Goal: Task Accomplishment & Management: Manage account settings

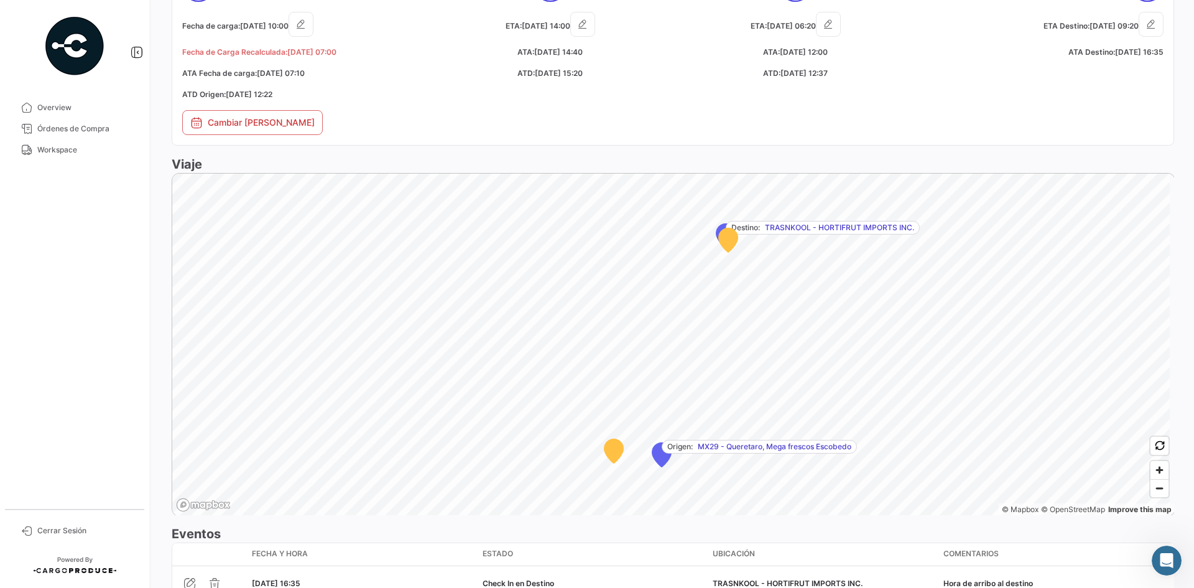
scroll to position [545, 0]
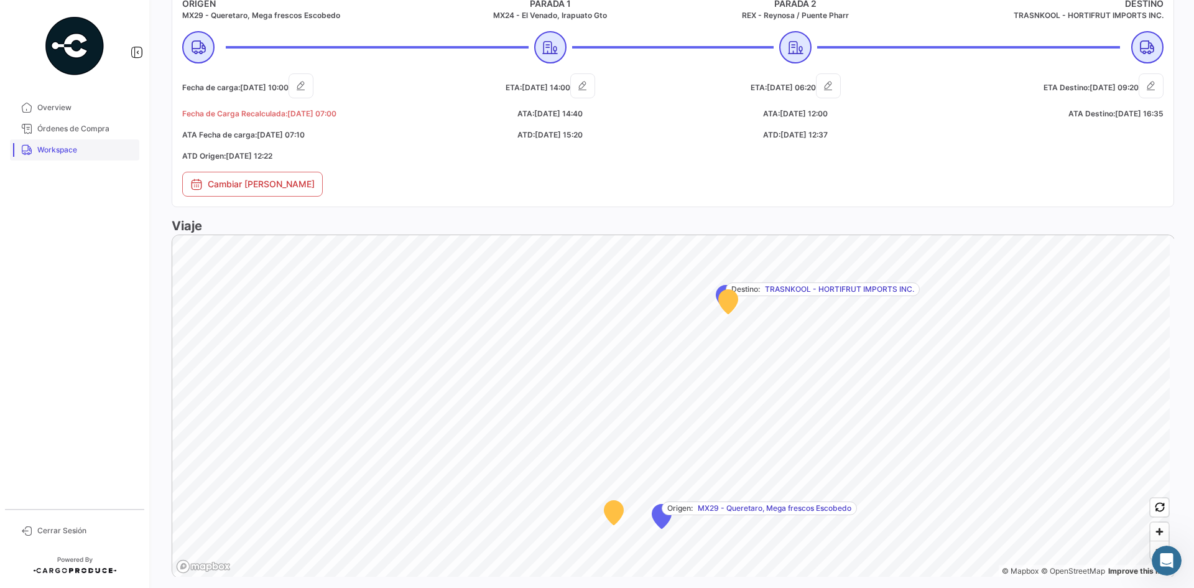
drag, startPoint x: 75, startPoint y: 139, endPoint x: 78, endPoint y: 149, distance: 10.3
click at [75, 139] on link "Órdenes de Compra" at bounding box center [74, 128] width 129 height 21
click at [76, 148] on span "Workspace" at bounding box center [85, 149] width 97 height 11
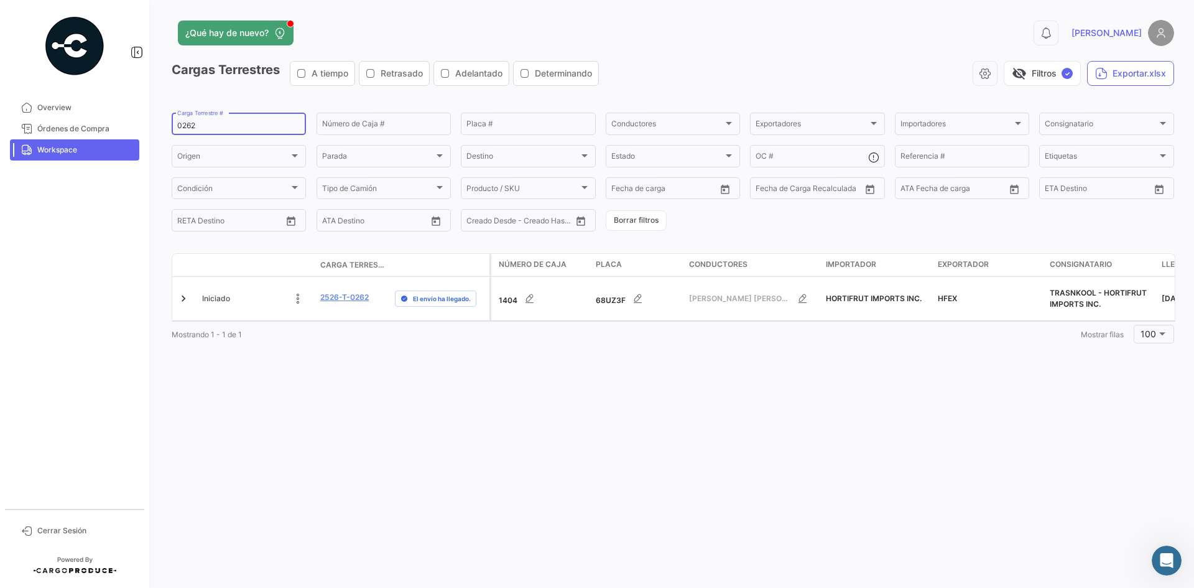
click at [185, 126] on input "0262" at bounding box center [238, 125] width 123 height 9
paste input "71"
type input "0271"
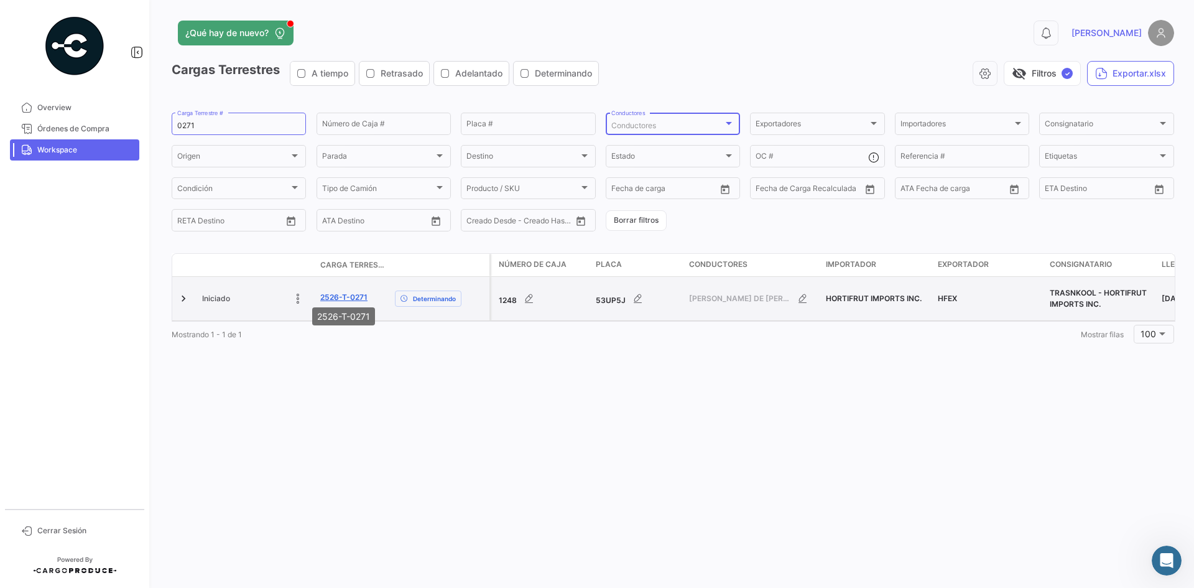
click at [345, 294] on link "2526-T-0271" at bounding box center [343, 297] width 47 height 11
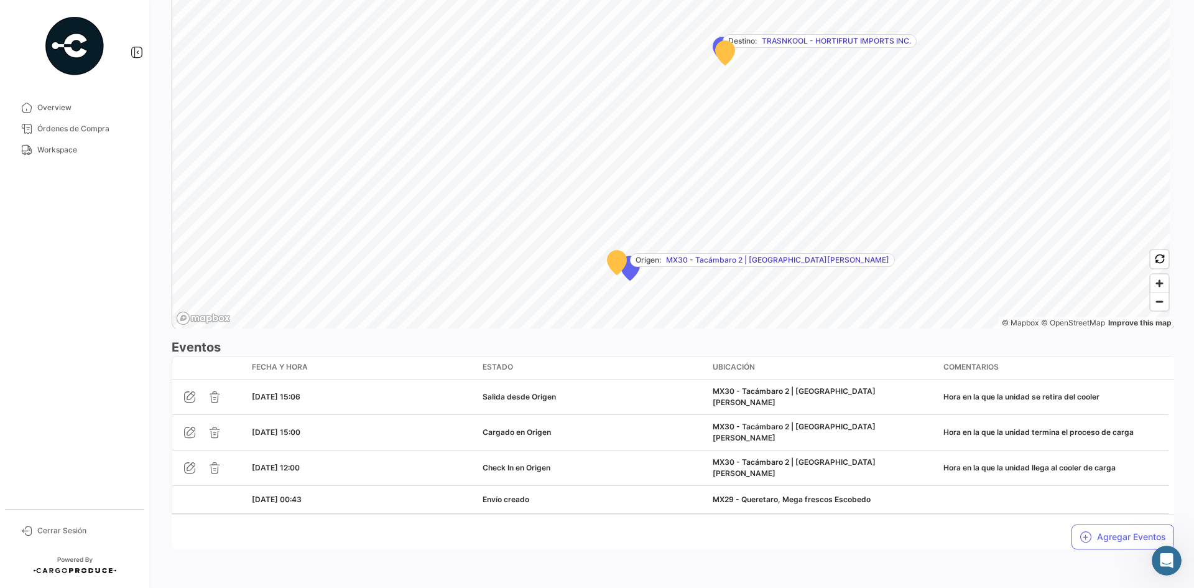
scroll to position [794, 0]
click at [1115, 536] on button "Agregar Eventos" at bounding box center [1123, 535] width 103 height 25
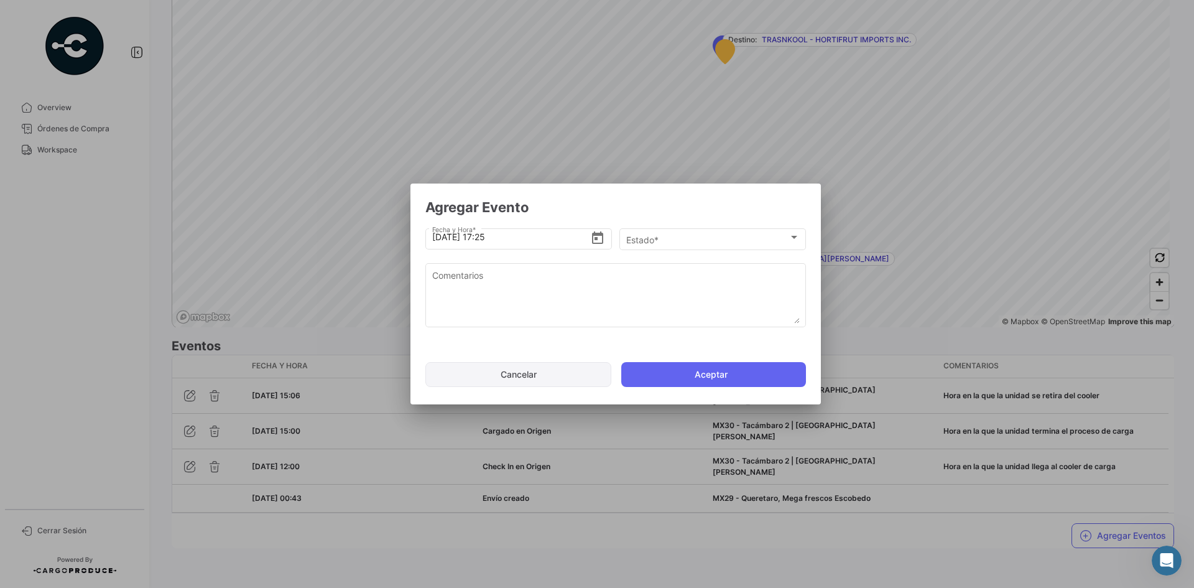
click at [530, 383] on button "Cancelar" at bounding box center [519, 374] width 186 height 25
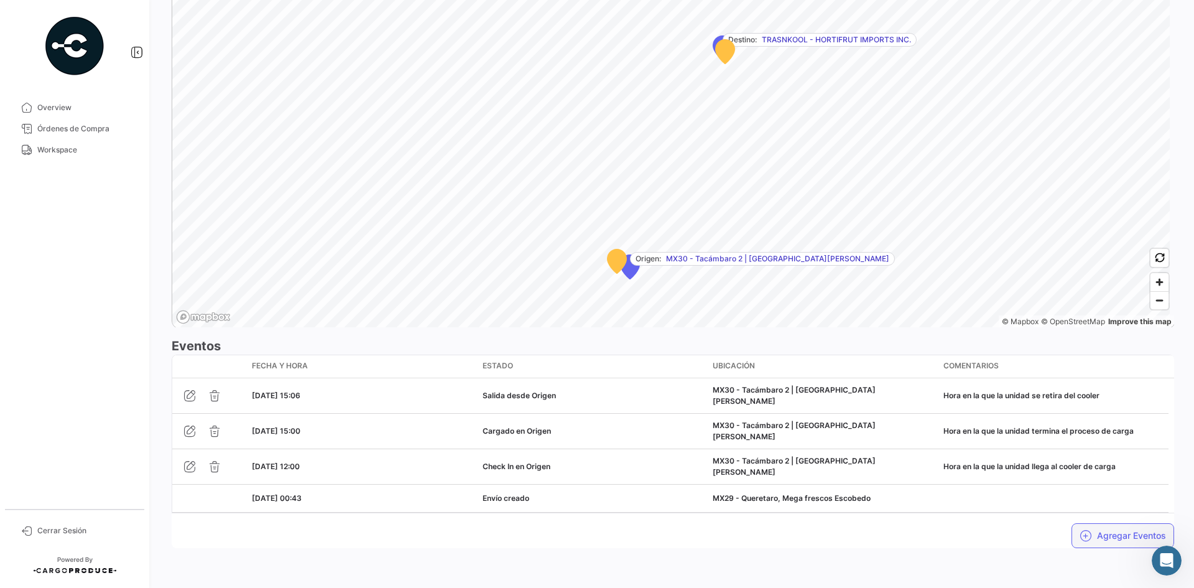
click at [1107, 538] on button "Agregar Eventos" at bounding box center [1123, 535] width 103 height 25
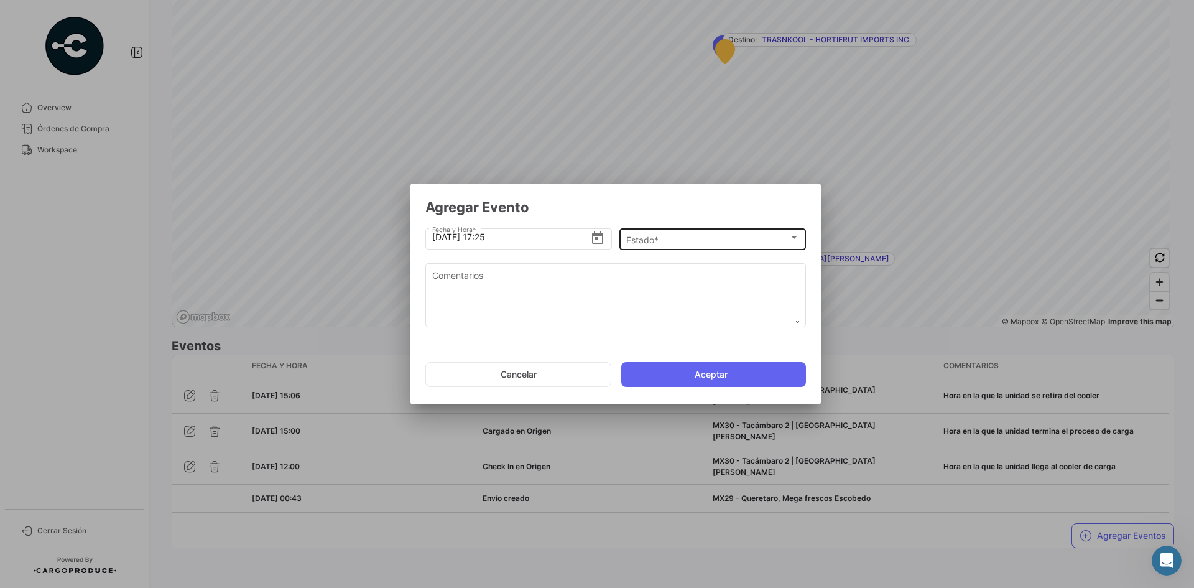
click at [688, 243] on div "Estado *" at bounding box center [707, 240] width 162 height 11
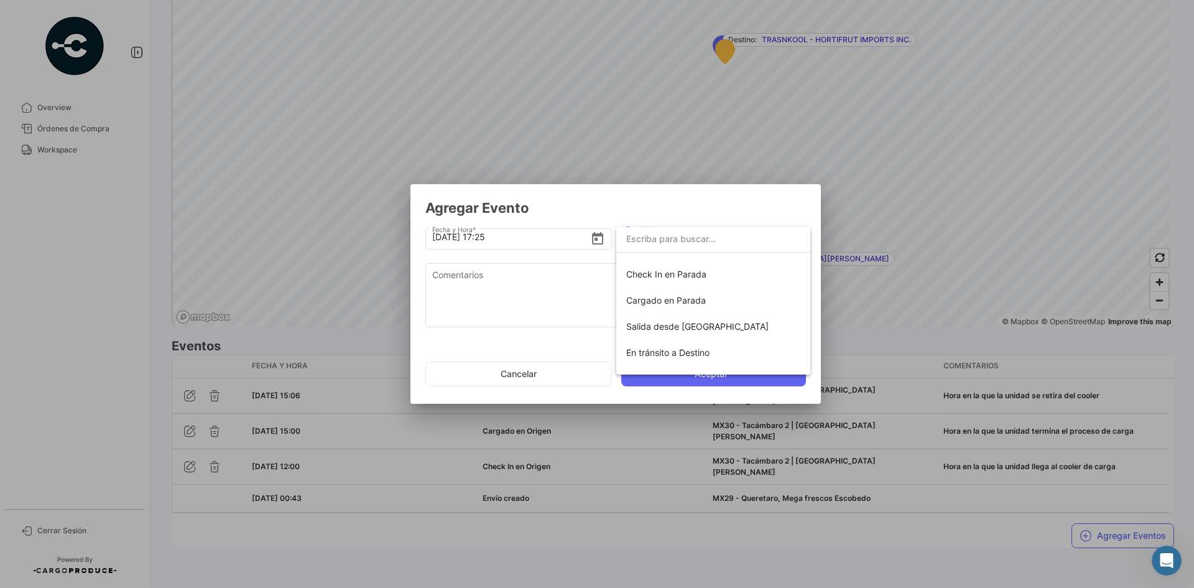
scroll to position [124, 0]
click at [709, 277] on span "Check In en Parada" at bounding box center [713, 272] width 174 height 26
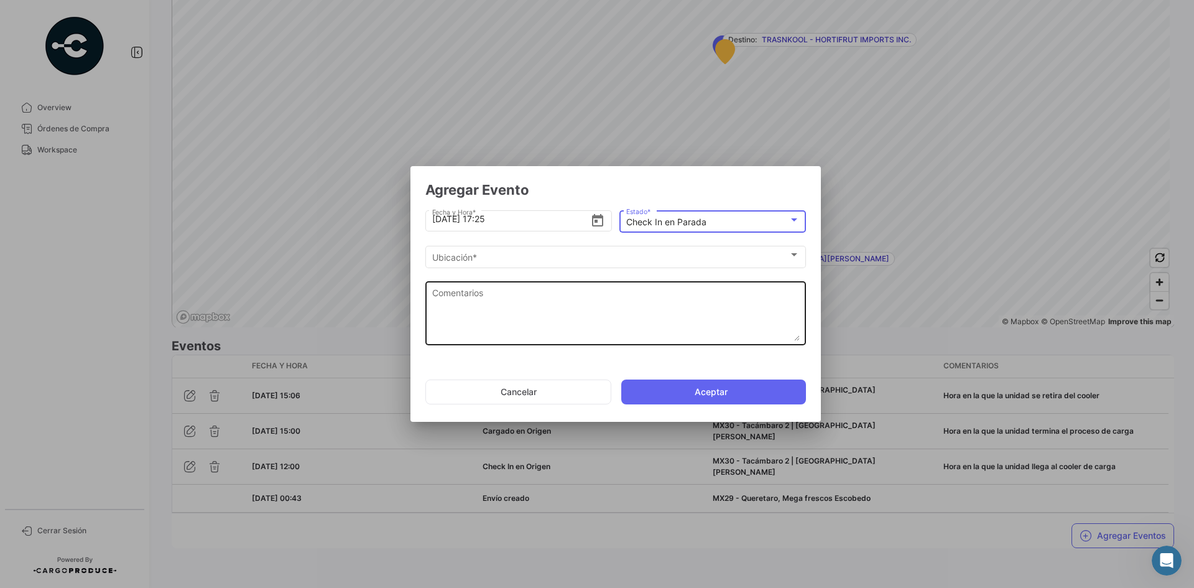
click at [590, 295] on textarea "Comentarios" at bounding box center [616, 313] width 368 height 55
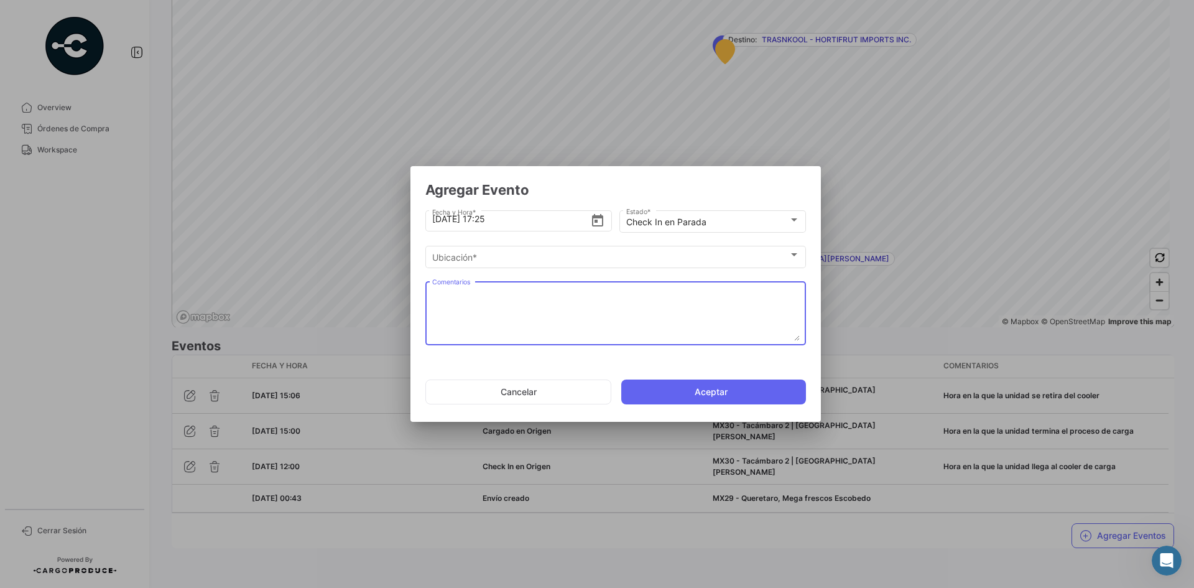
paste textarea "Hora de llegada al 2do cooler de carga"
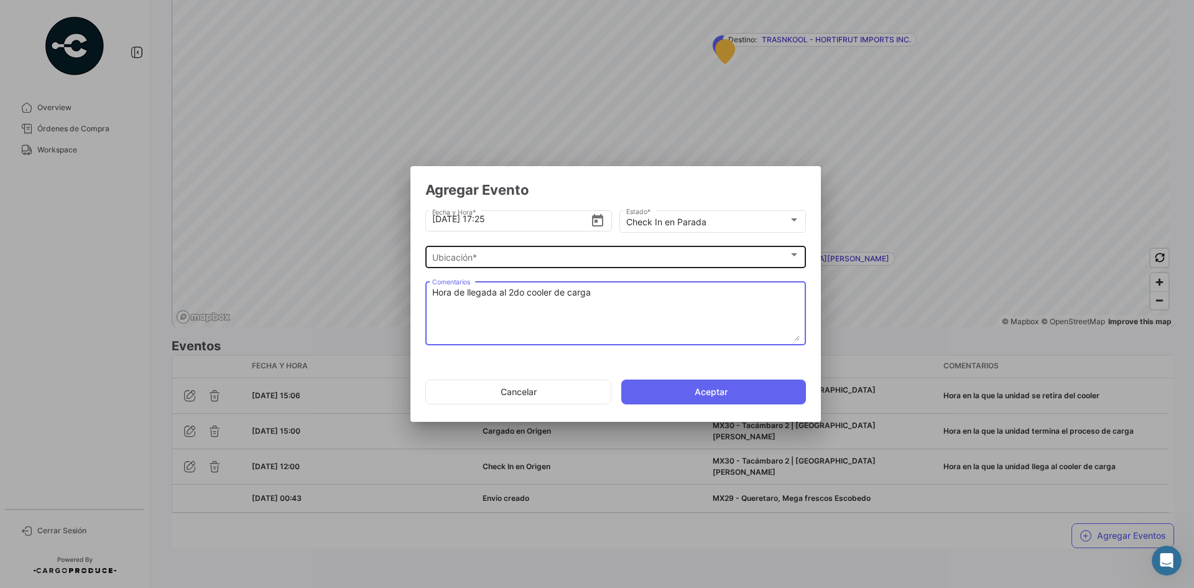
type textarea "Hora de llegada al 2do cooler de carga"
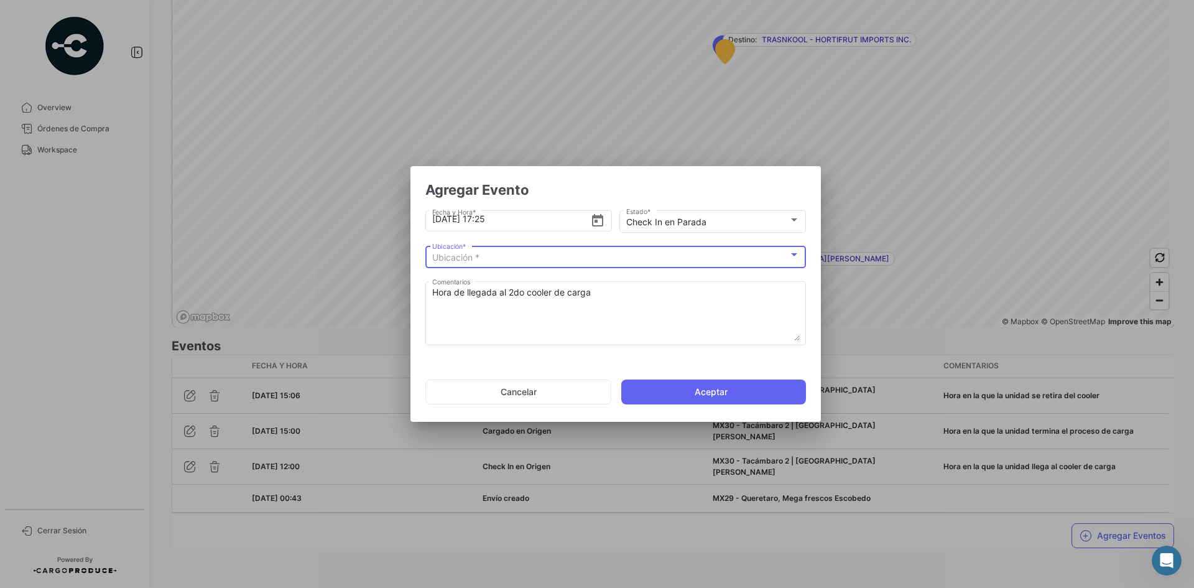
click at [549, 259] on div "Ubicación *" at bounding box center [610, 258] width 356 height 11
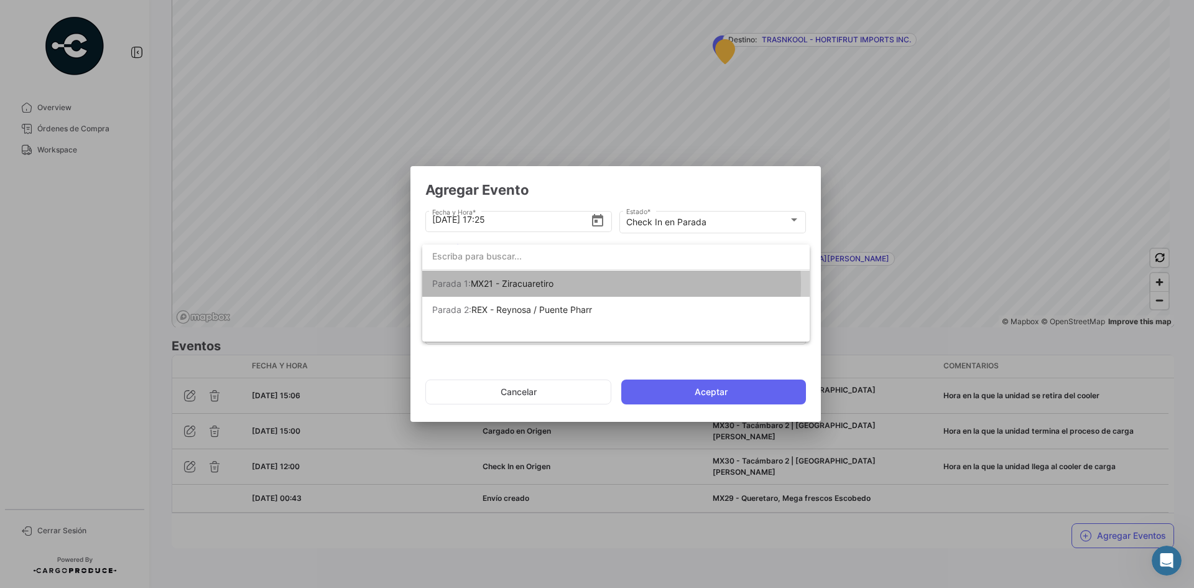
click at [561, 284] on span "[PERSON_NAME] 1: MX21 - Ziracuaretiro" at bounding box center [519, 284] width 174 height 26
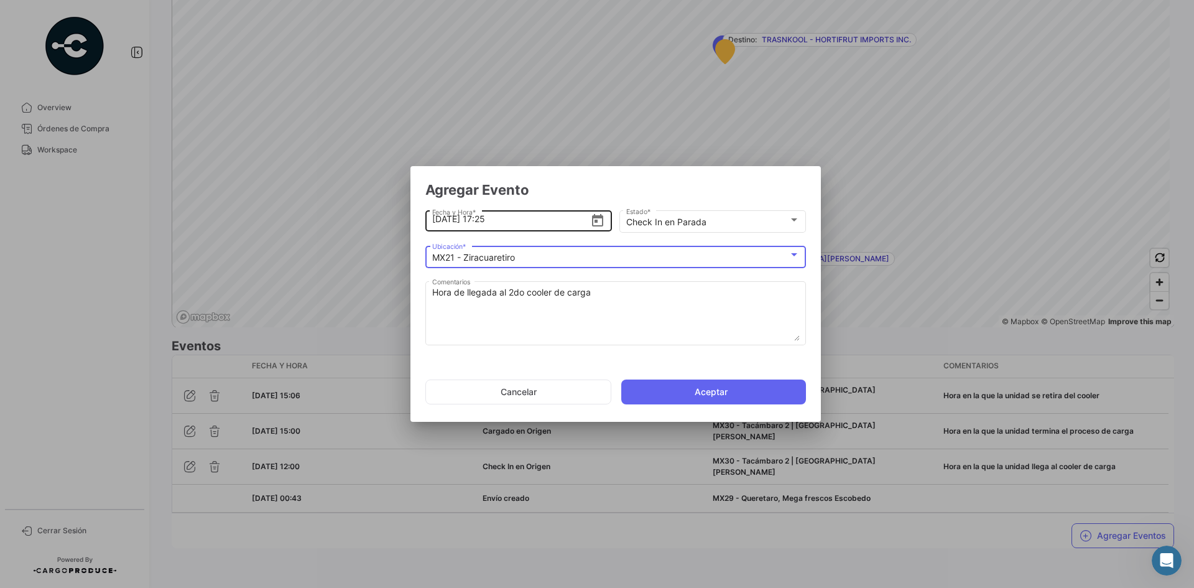
click at [505, 221] on input "[DATE] 17:25" at bounding box center [511, 219] width 159 height 44
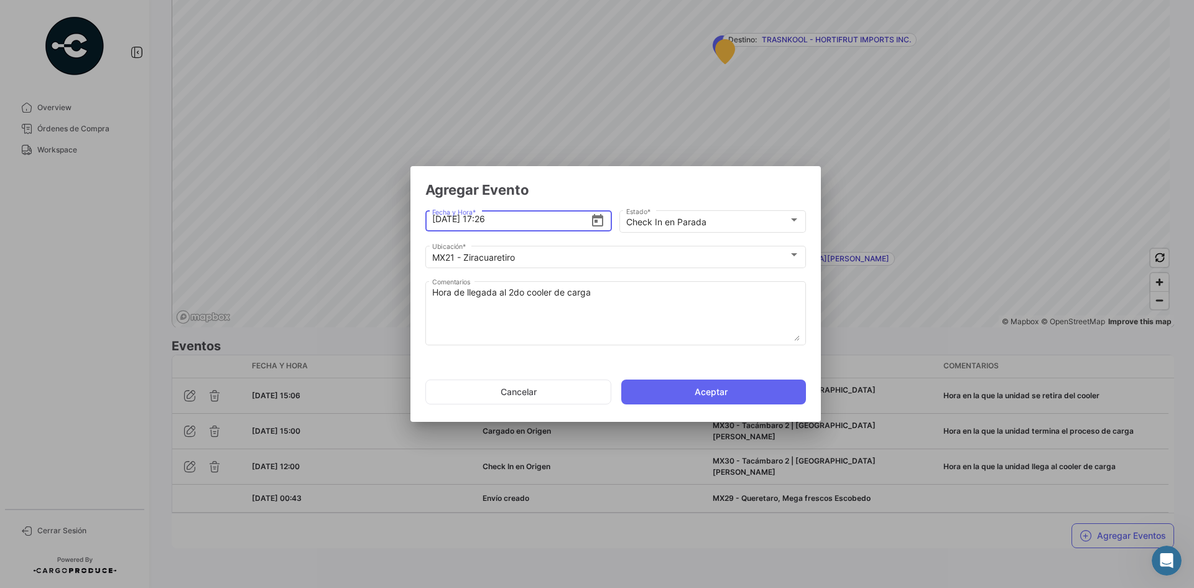
type input "[DATE] 17:26"
